Goal: Find specific page/section: Find specific page/section

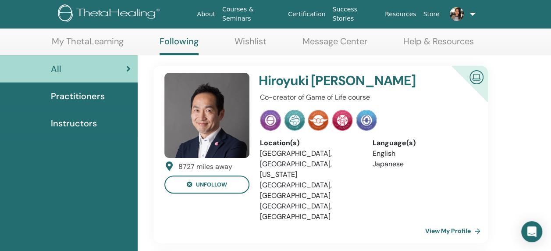
scroll to position [54, 0]
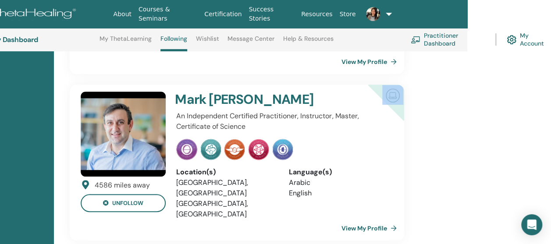
click at [381, 220] on link "View My Profile" at bounding box center [371, 229] width 59 height 18
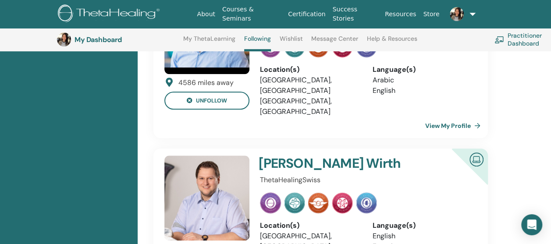
scroll to position [339, 0]
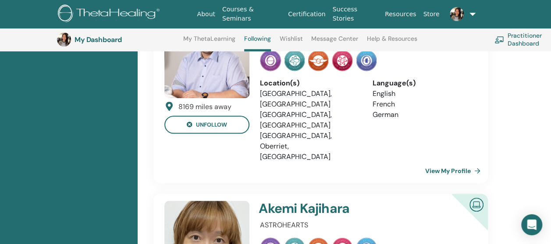
scroll to position [479, 0]
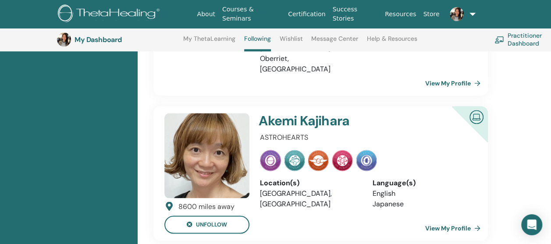
scroll to position [584, 0]
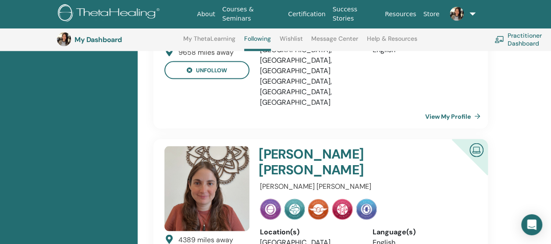
scroll to position [867, 0]
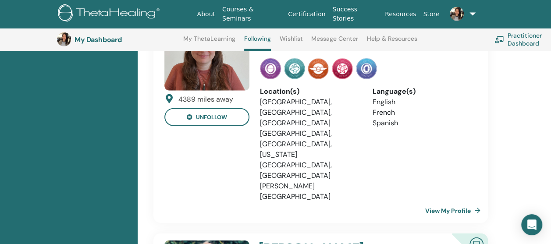
scroll to position [1007, 0]
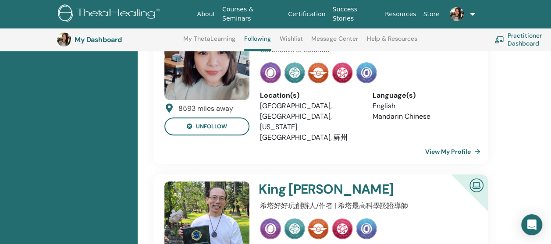
scroll to position [1820, 0]
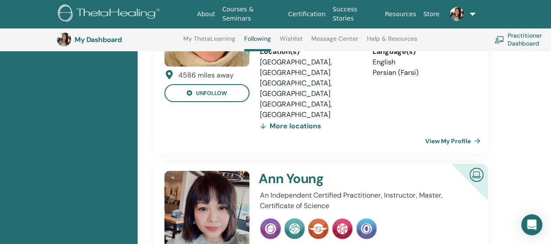
scroll to position [1657, 0]
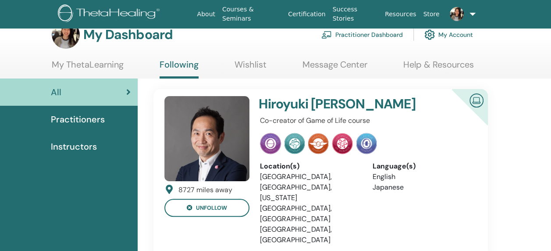
scroll to position [45, 0]
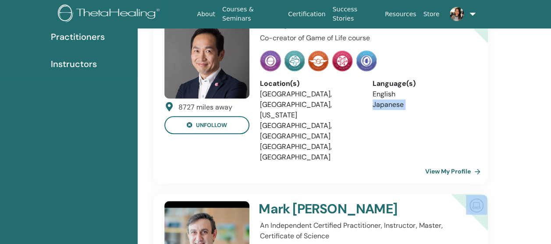
click at [551, 144] on html "About Courses & Seminars Certification Success Stories Resources Store ST [PERS…" at bounding box center [275, 22] width 551 height 244
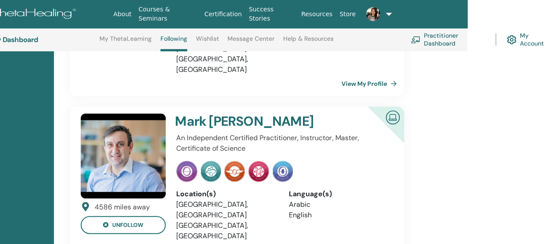
drag, startPoint x: 555, startPoint y: 246, endPoint x: 522, endPoint y: 93, distance: 155.8
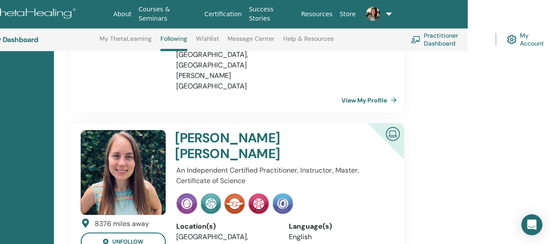
scroll to position [1118, 84]
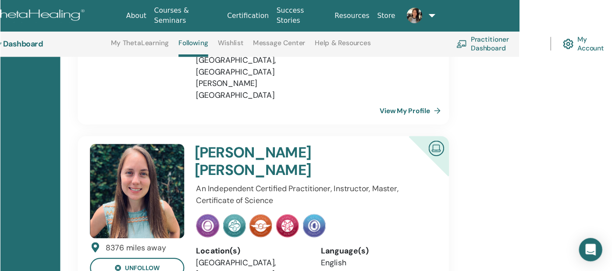
scroll to position [1118, 22]
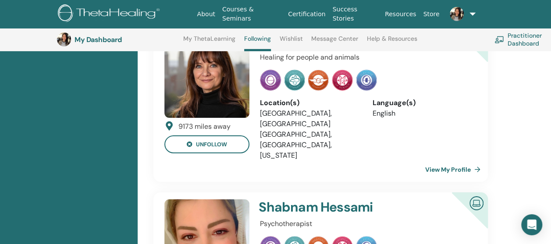
scroll to position [1452, 0]
